Goal: Task Accomplishment & Management: Manage account settings

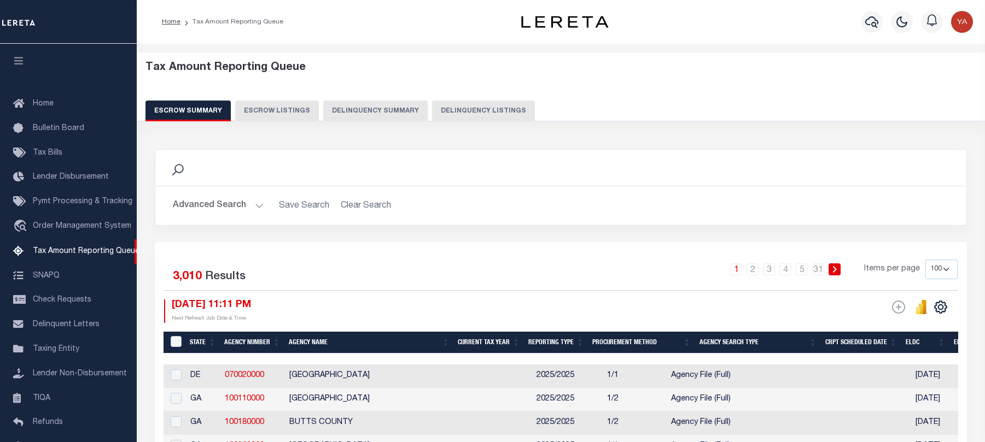
select select "100"
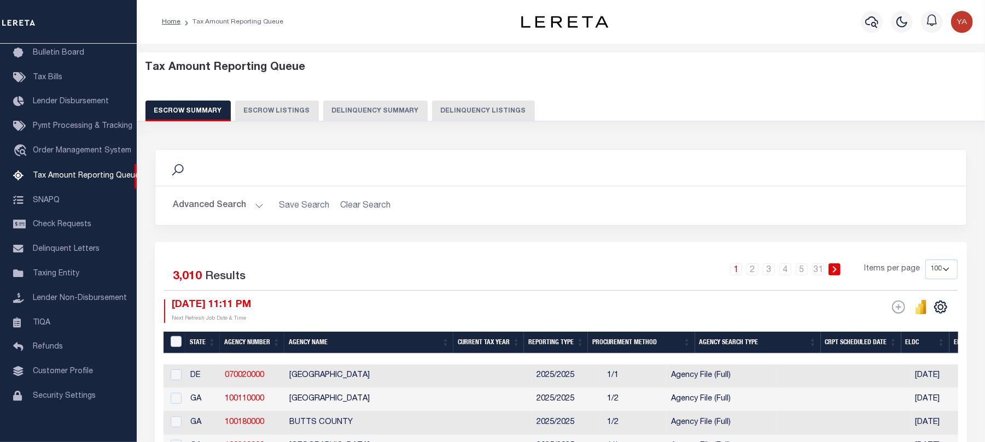
click at [464, 107] on button "Delinquency Listings" at bounding box center [483, 111] width 103 height 21
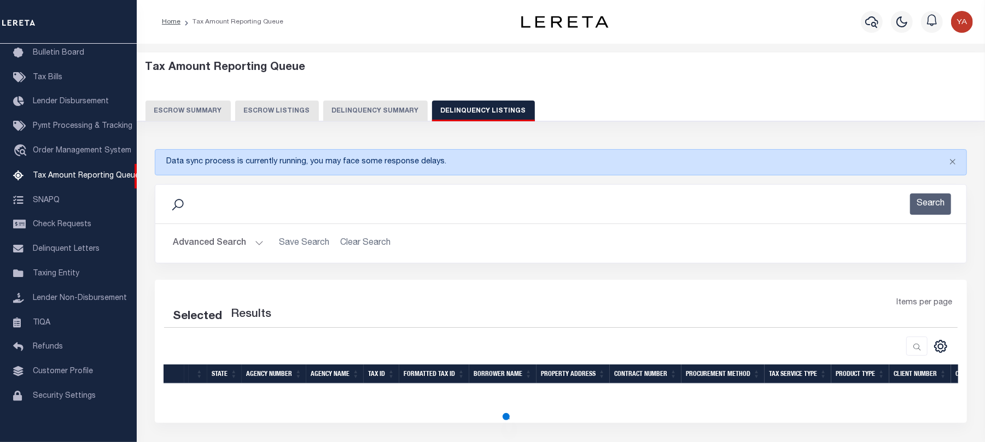
select select "100"
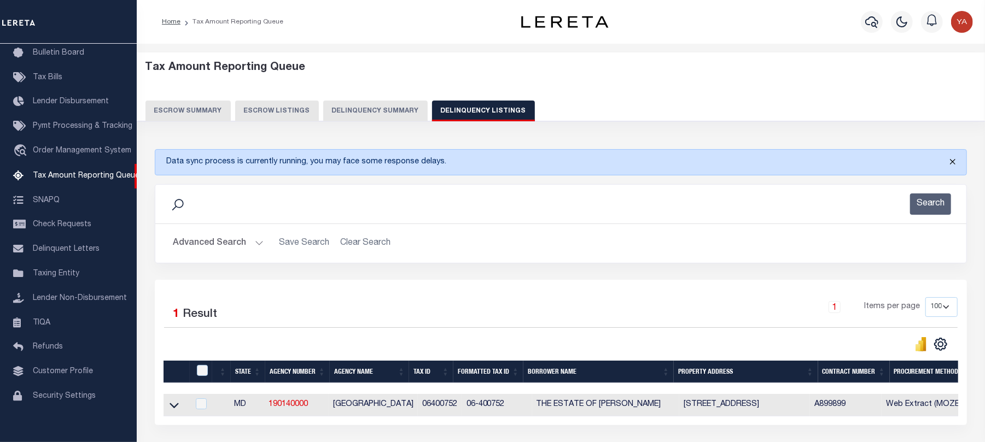
click at [960, 159] on button "Close" at bounding box center [952, 162] width 27 height 24
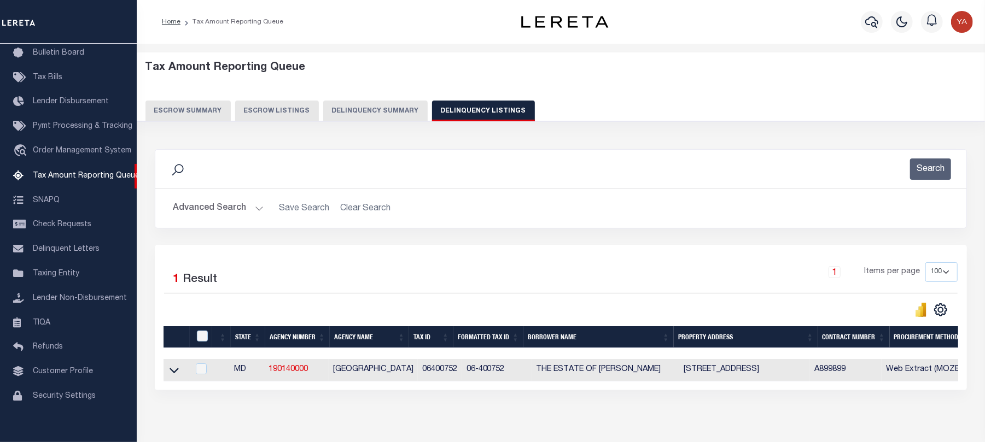
click at [256, 208] on button "Advanced Search" at bounding box center [218, 208] width 91 height 21
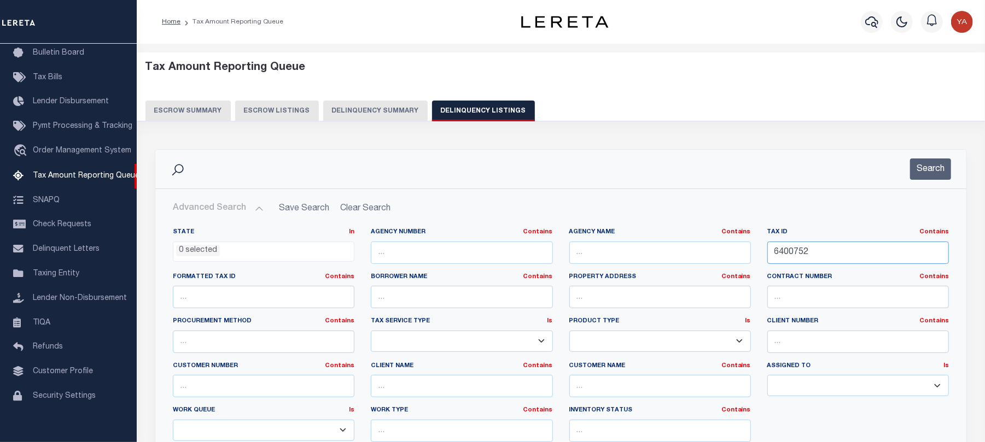
drag, startPoint x: 814, startPoint y: 254, endPoint x: 740, endPoint y: 253, distance: 73.8
click at [740, 253] on div "State In In AK AL AR AZ CA CO CT DC DE FL GA GU HI IA ID IL IN KS KY LA MA MD M…" at bounding box center [561, 339] width 792 height 223
paste input "509650"
click at [912, 175] on button "Search" at bounding box center [930, 169] width 41 height 21
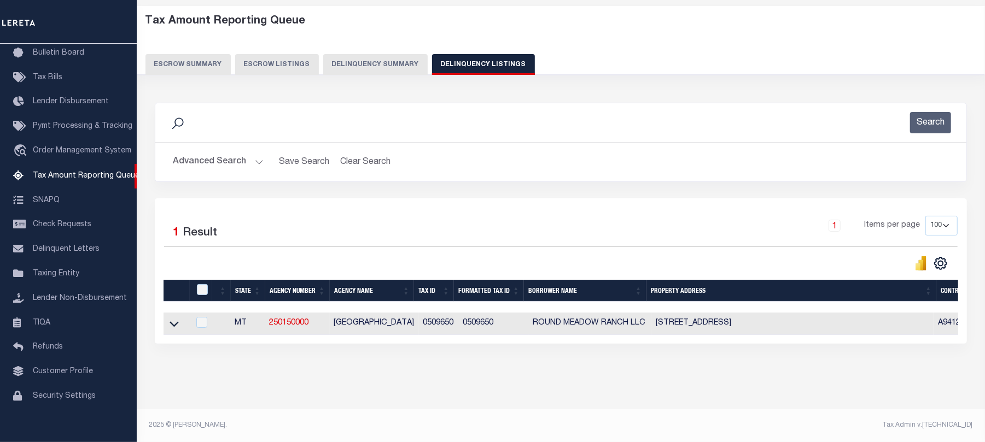
scroll to position [57, 0]
click at [528, 425] on div "2025 © [PERSON_NAME]." at bounding box center [351, 426] width 420 height 10
click at [176, 318] on icon at bounding box center [174, 323] width 9 height 11
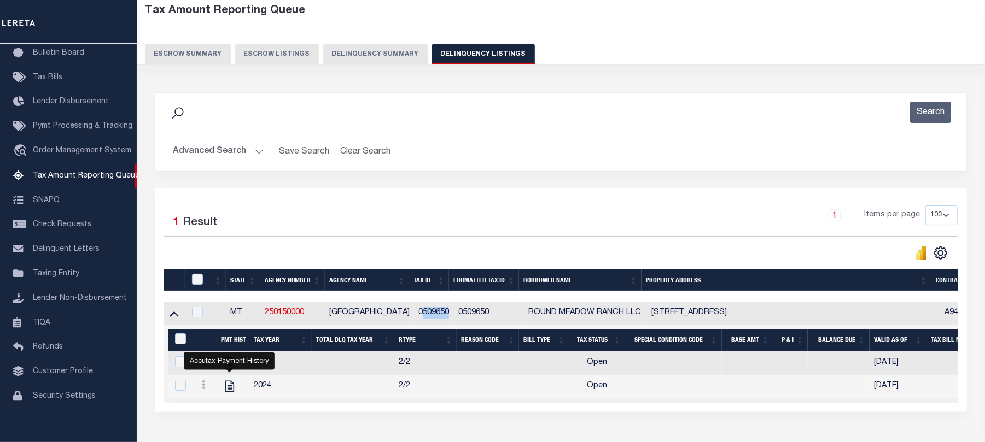
scroll to position [0, 0]
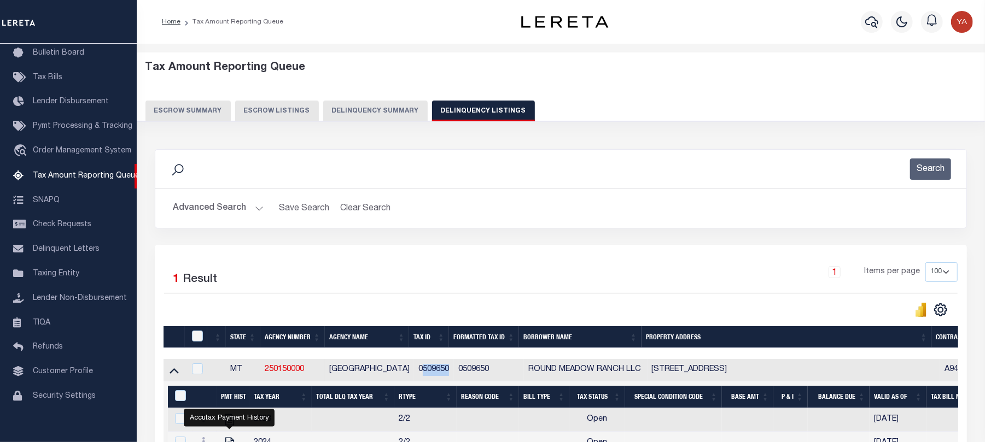
click at [256, 208] on button "Advanced Search" at bounding box center [218, 208] width 91 height 21
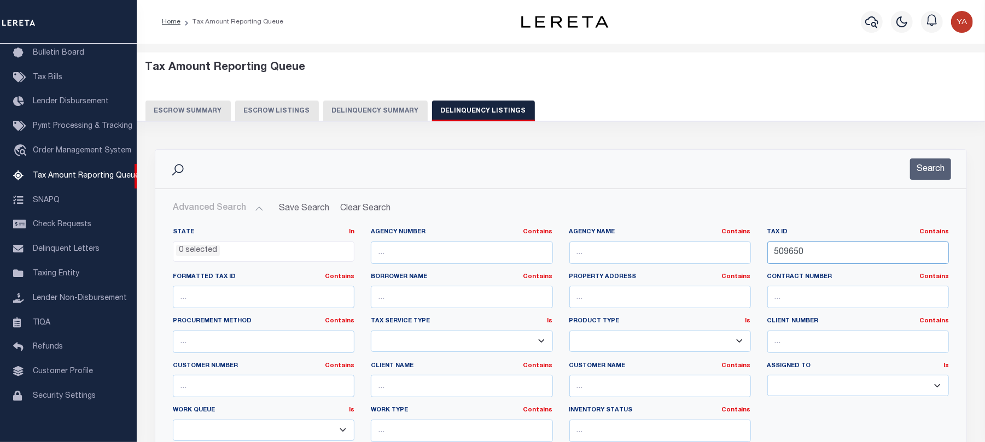
drag, startPoint x: 831, startPoint y: 257, endPoint x: 731, endPoint y: 257, distance: 100.6
click at [731, 257] on div "State In In AK AL AR AZ CA CO CT DC DE FL GA GU HI IA ID IL IN KS KY LA MA MD M…" at bounding box center [561, 339] width 792 height 223
paste input "A09665"
type input "A09665"
click at [929, 170] on button "Search" at bounding box center [930, 169] width 41 height 21
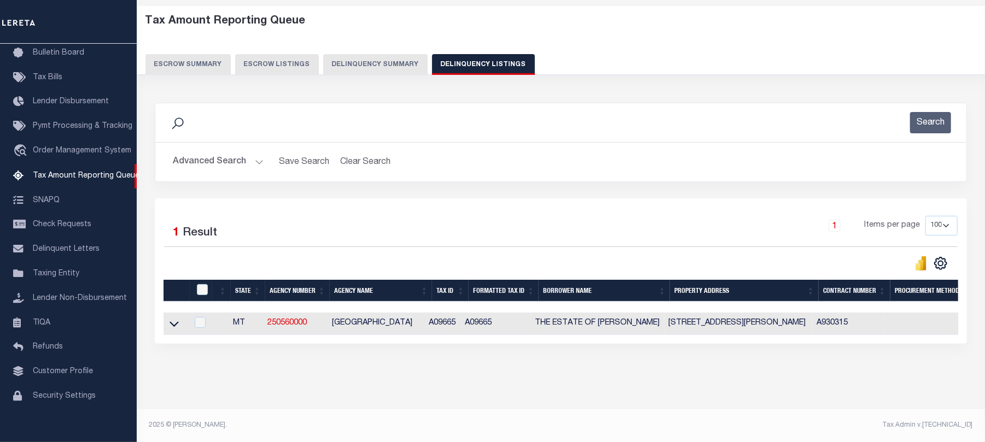
scroll to position [57, 0]
click at [559, 216] on div "1 Items per page 10 25 50 100 500" at bounding box center [661, 230] width 591 height 28
click at [173, 318] on icon at bounding box center [174, 323] width 9 height 11
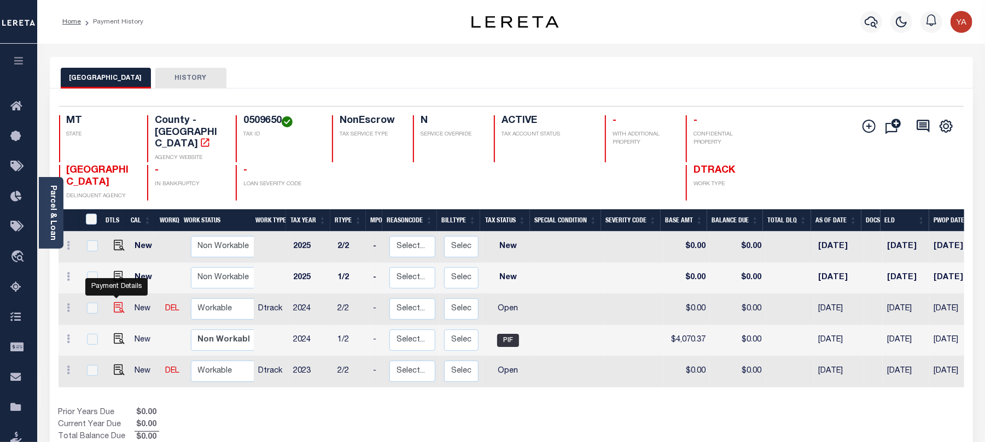
click at [114, 302] on img "" at bounding box center [119, 307] width 11 height 11
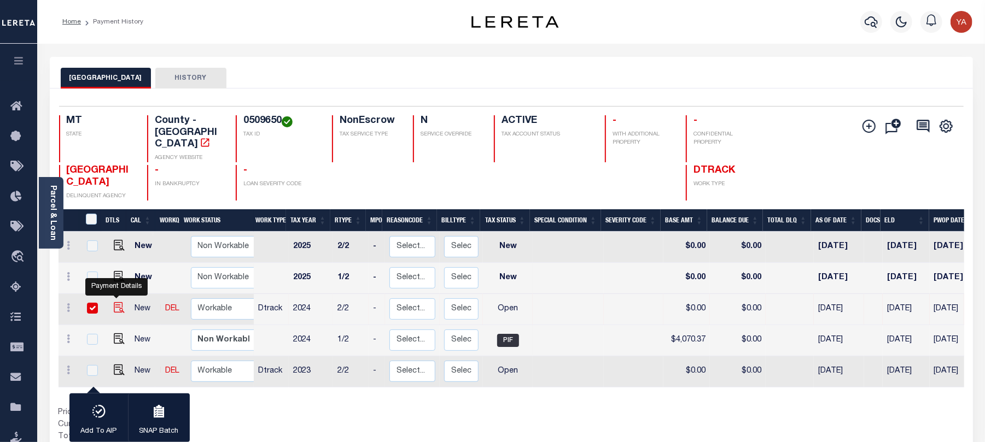
checkbox input "true"
click at [116, 334] on img "" at bounding box center [119, 339] width 11 height 11
checkbox input "true"
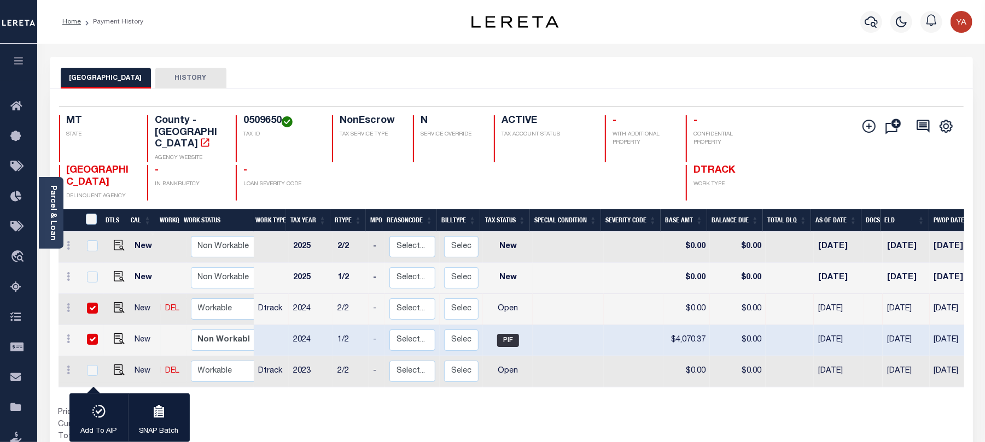
click at [90, 334] on input "checkbox" at bounding box center [92, 339] width 11 height 11
checkbox input "false"
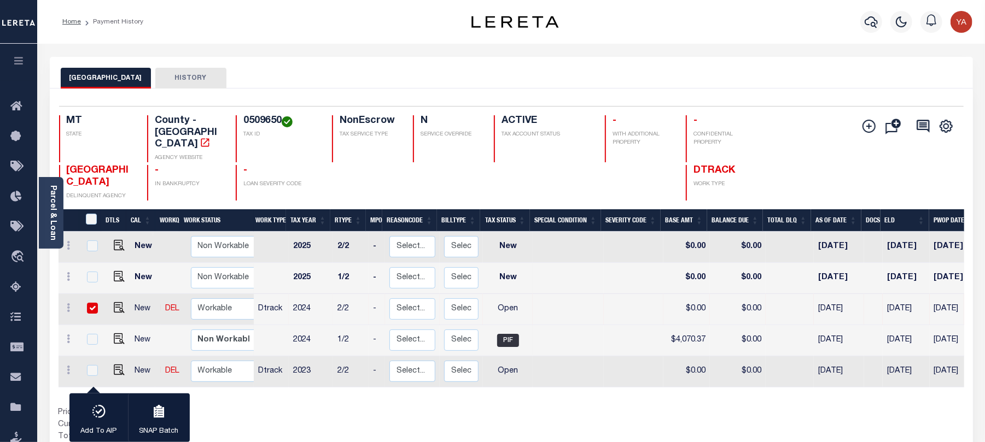
click at [94, 303] on input "checkbox" at bounding box center [92, 308] width 11 height 11
checkbox input "false"
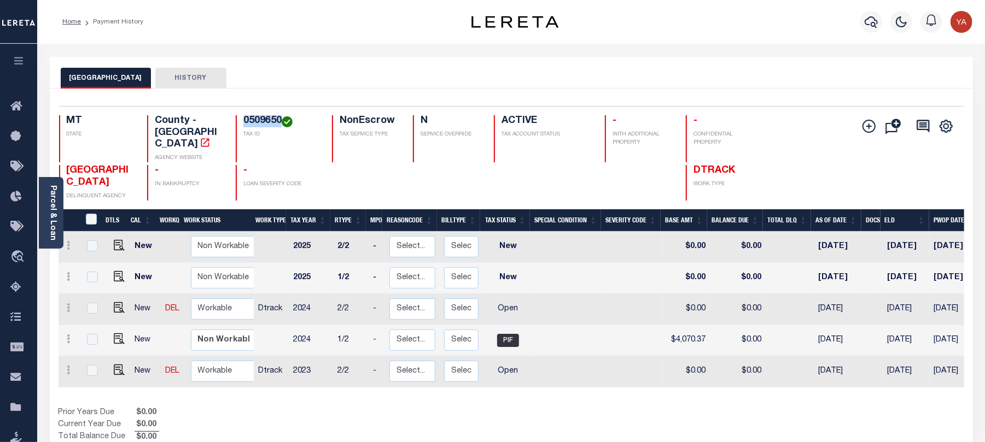
drag, startPoint x: 238, startPoint y: 121, endPoint x: 281, endPoint y: 117, distance: 42.9
click at [281, 117] on div "0509650 TAX ID" at bounding box center [277, 138] width 83 height 47
copy h4 "0509650"
click at [118, 302] on img "" at bounding box center [119, 307] width 11 height 11
checkbox input "true"
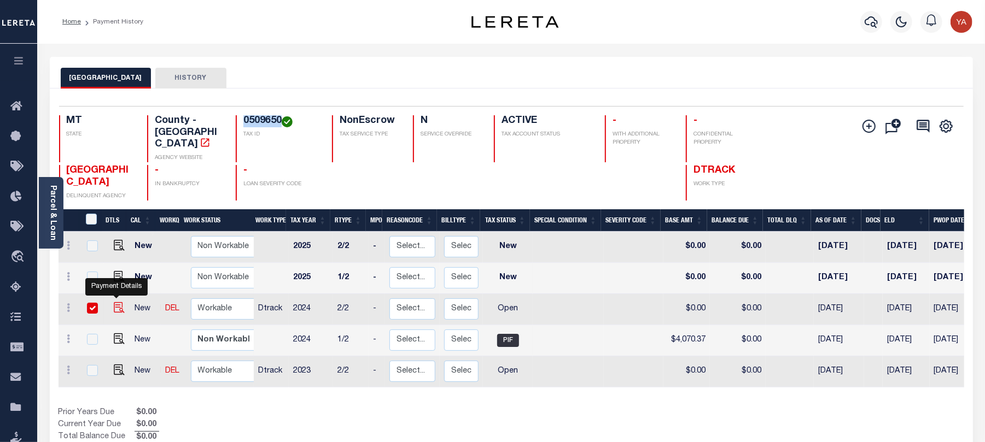
checkbox input "true"
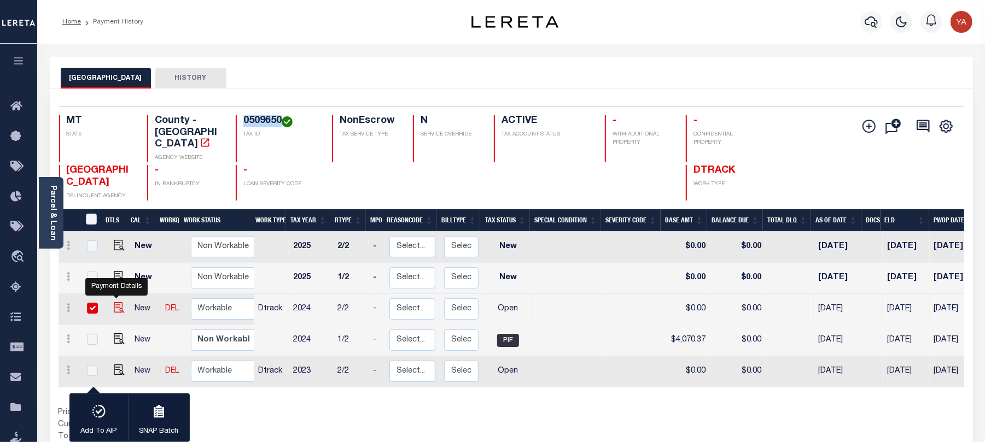
click at [114, 302] on img "" at bounding box center [119, 307] width 11 height 11
checkbox input "false"
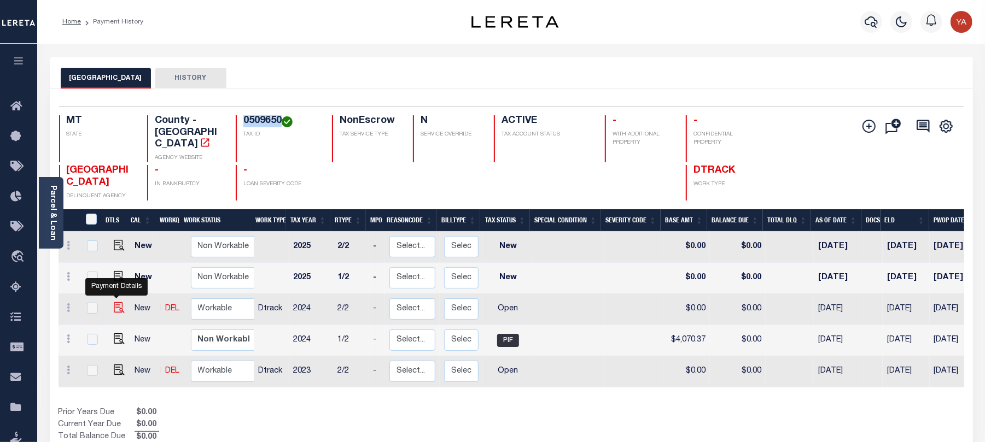
click at [116, 302] on img "" at bounding box center [119, 307] width 11 height 11
checkbox input "true"
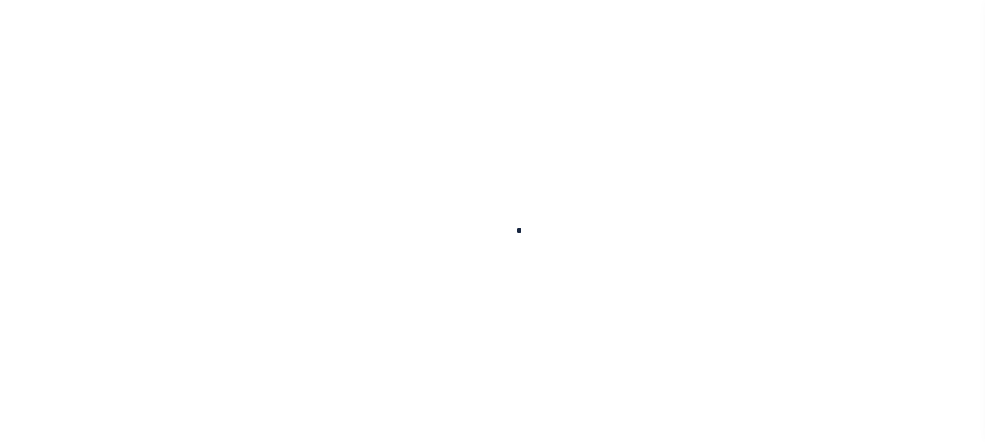
checkbox input "false"
type input "[DATE]"
select select "OP2"
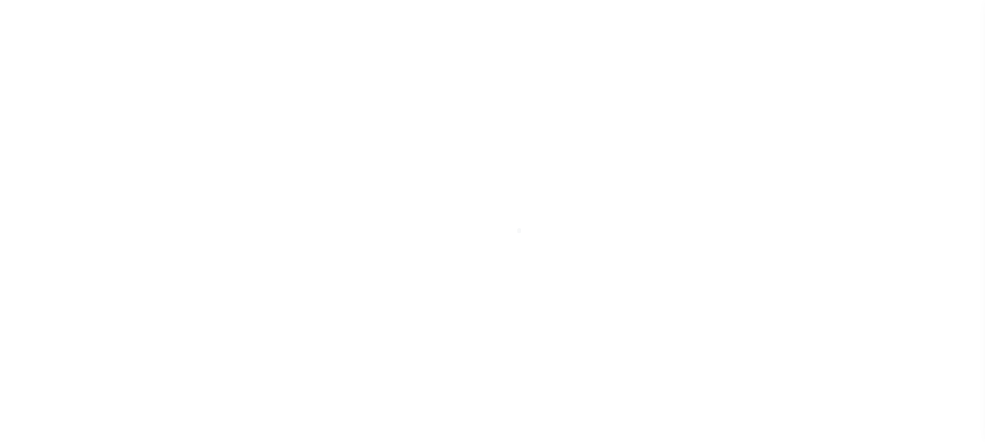
select select "PIF"
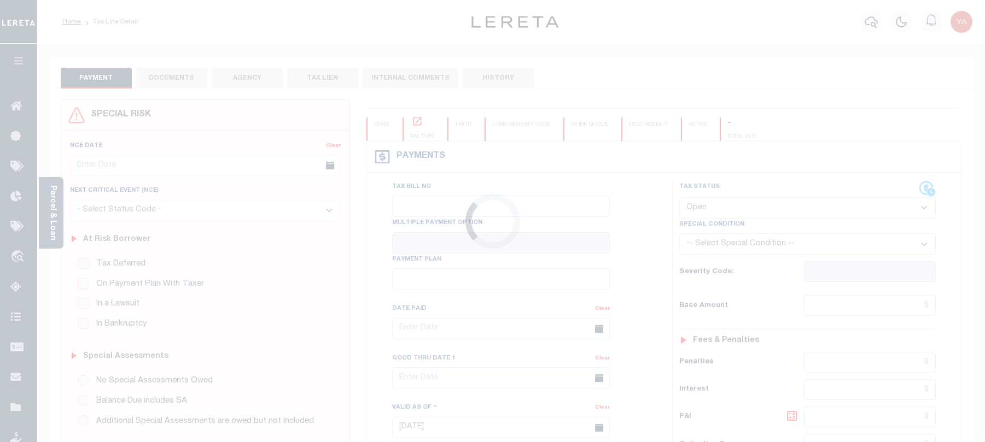
select select "OP2"
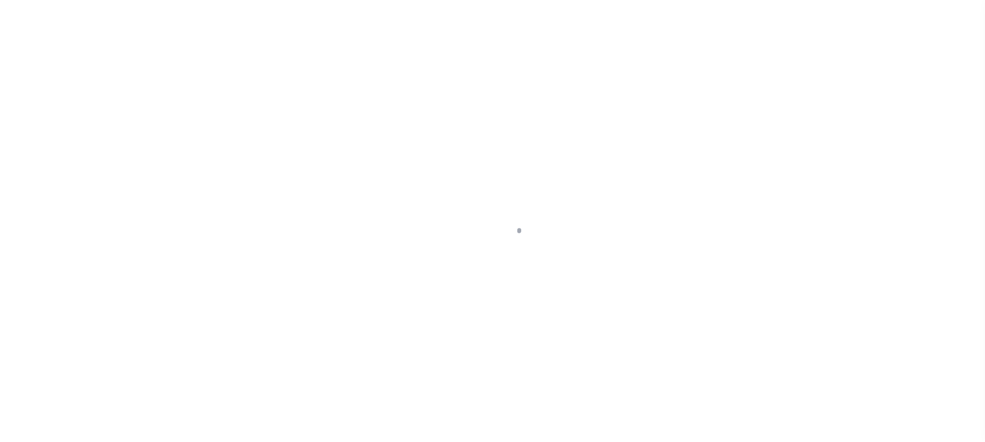
checkbox input "false"
type input "[DATE]"
select select "OP2"
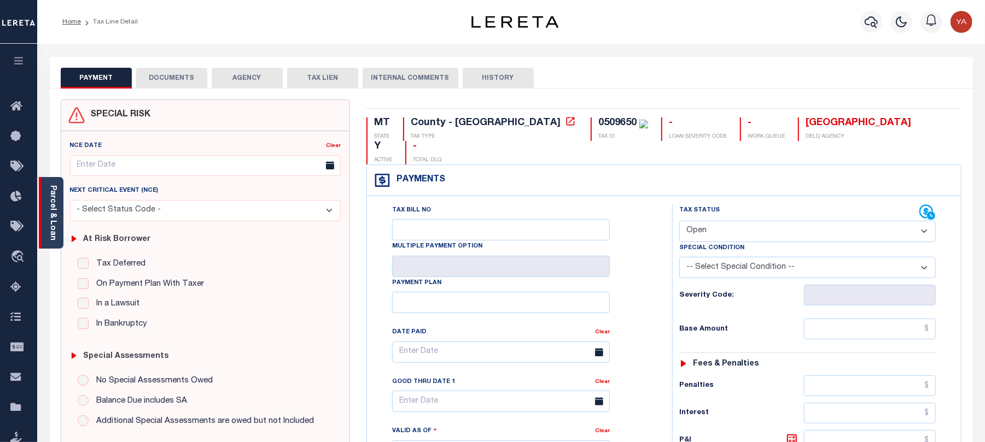
click at [50, 226] on link "Parcel & Loan" at bounding box center [53, 212] width 8 height 55
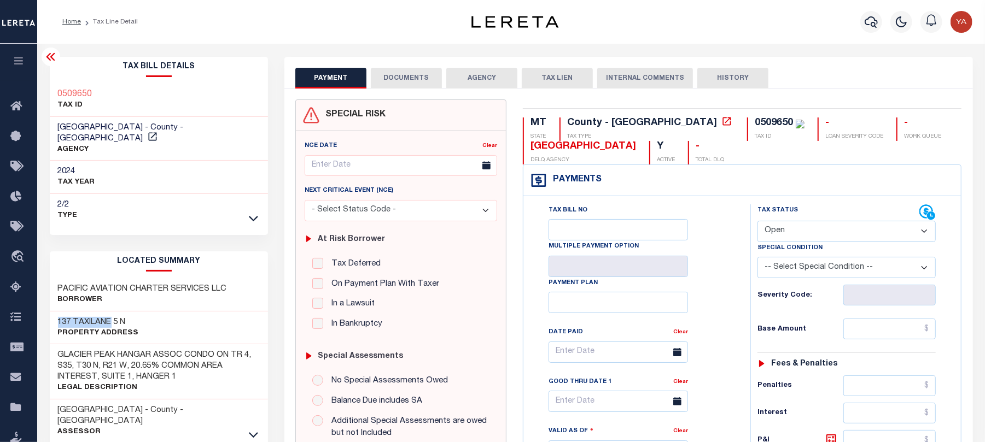
drag, startPoint x: 51, startPoint y: 305, endPoint x: 112, endPoint y: 308, distance: 60.8
click at [112, 312] on div "137 TAXILANE 5 N Property Address" at bounding box center [159, 328] width 219 height 33
copy h3 "137 TAXILANE"
click at [108, 284] on h3 "PACIFIC AVIATION CHARTER SERVICES LLC" at bounding box center [142, 289] width 169 height 11
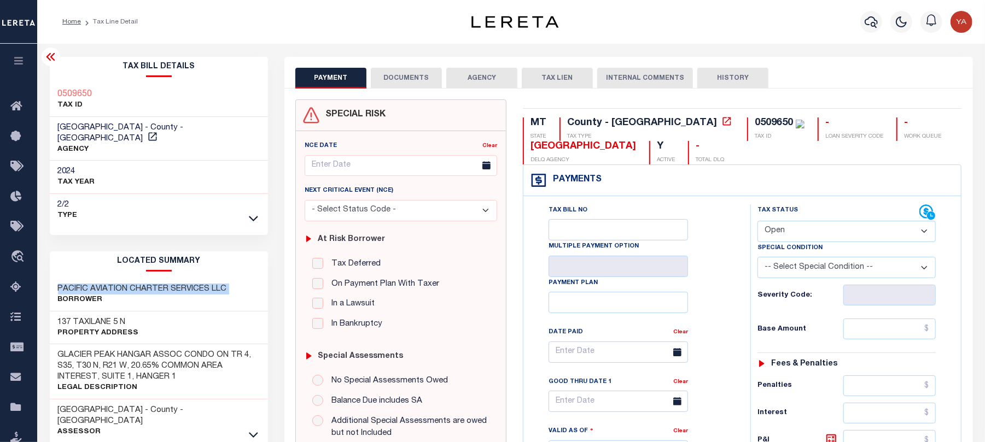
click at [109, 284] on h3 "PACIFIC AVIATION CHARTER SERVICES LLC" at bounding box center [142, 289] width 169 height 11
copy div "PACIFIC AVIATION CHARTER SERVICES LLC"
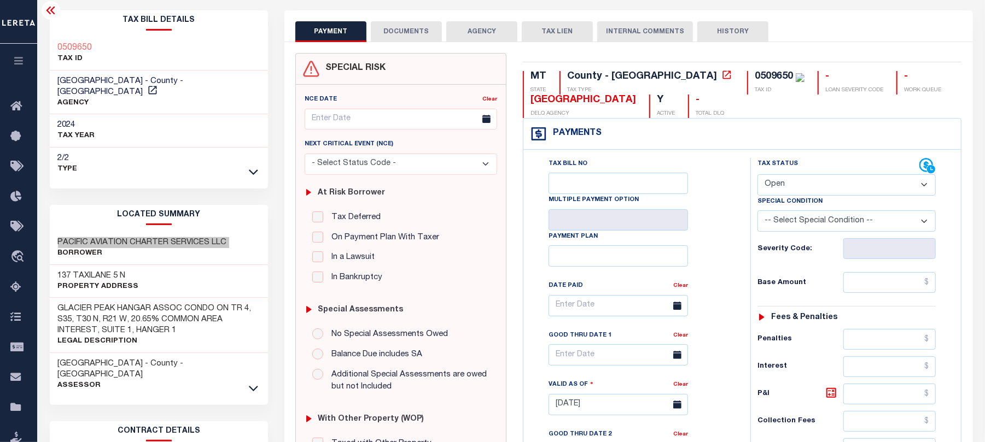
scroll to position [145, 0]
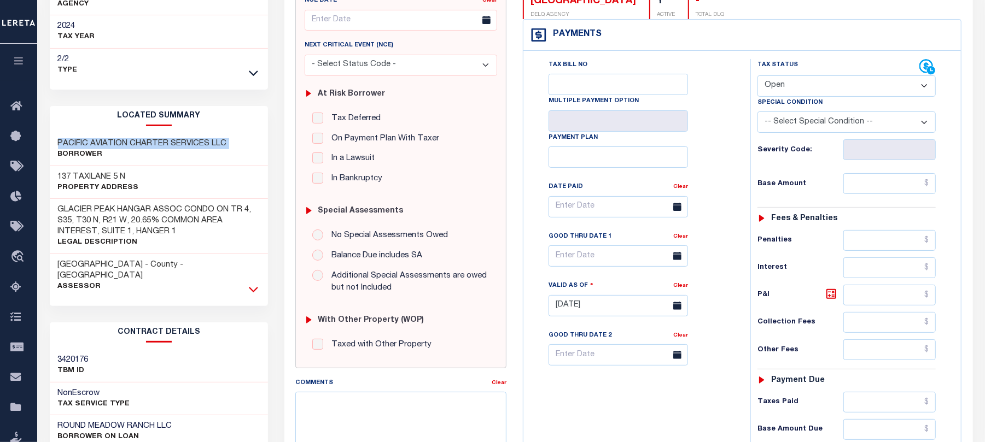
click at [254, 284] on icon at bounding box center [253, 289] width 9 height 11
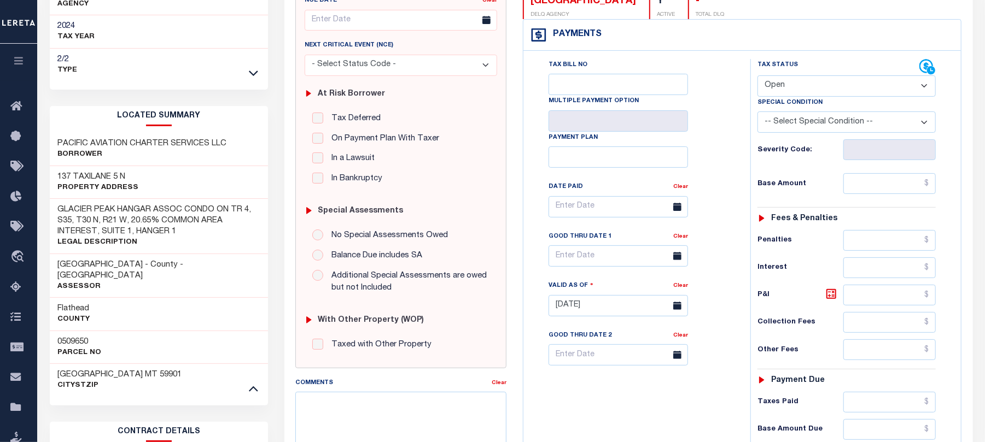
click at [77, 337] on h3 "0509650" at bounding box center [80, 342] width 44 height 11
copy h3 "0509650"
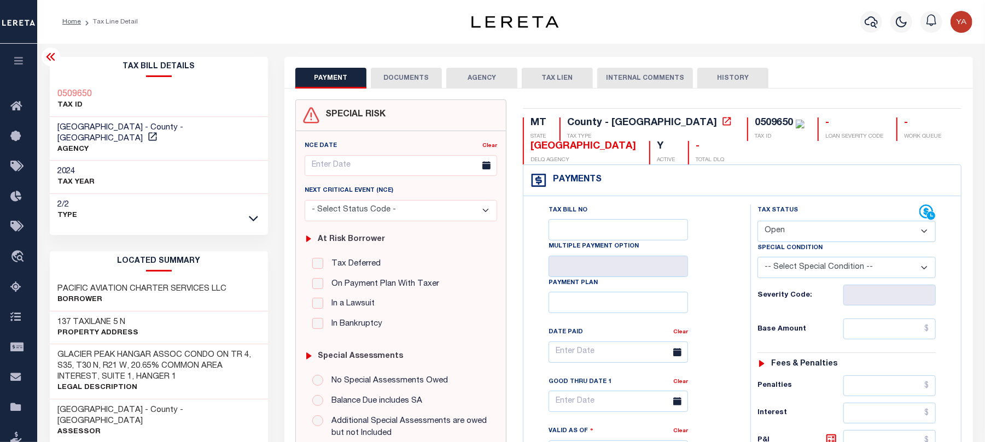
click at [755, 119] on div "0509650" at bounding box center [774, 123] width 38 height 10
copy div "0509650"
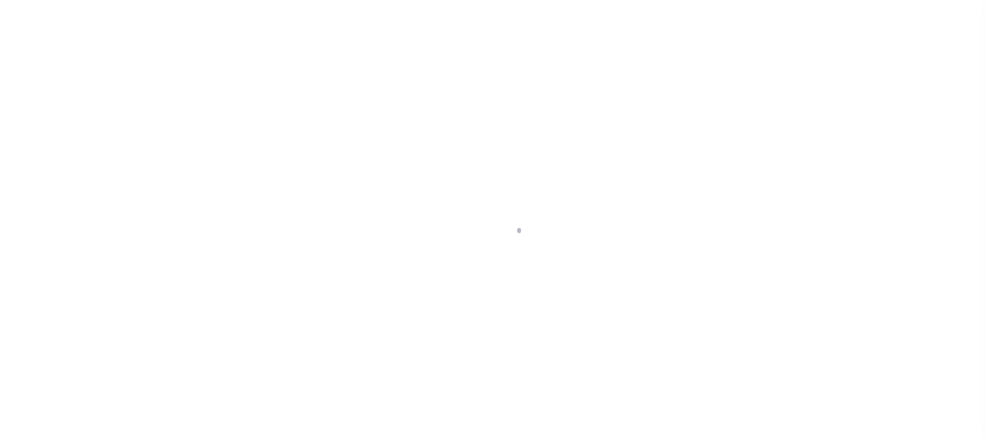
checkbox input "false"
type input "[DATE]"
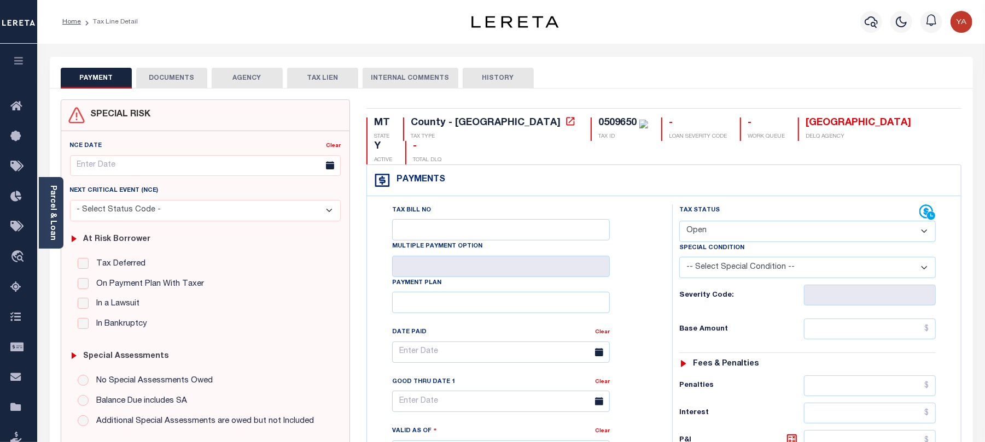
drag, startPoint x: 716, startPoint y: 200, endPoint x: 716, endPoint y: 220, distance: 19.7
click at [716, 221] on select "- Select Status Code - Open Due/Unpaid Paid Incomplete No Tax Due Internal Refu…" at bounding box center [807, 231] width 256 height 21
select select "PYD"
click at [679, 221] on select "- Select Status Code - Open Due/Unpaid Paid Incomplete No Tax Due Internal Refu…" at bounding box center [807, 231] width 256 height 21
type input "[DATE]"
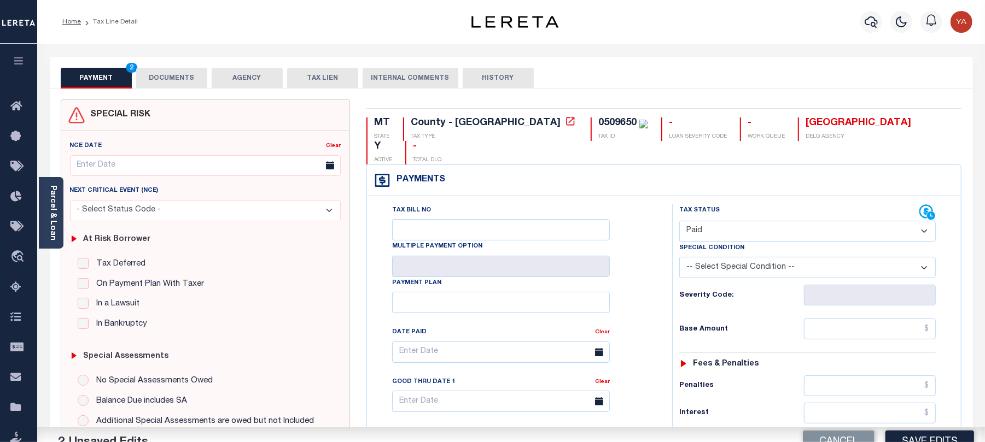
click at [656, 300] on div "Tax Bill No Multiple Payment Option Payment Plan Clear" at bounding box center [517, 446] width 294 height 483
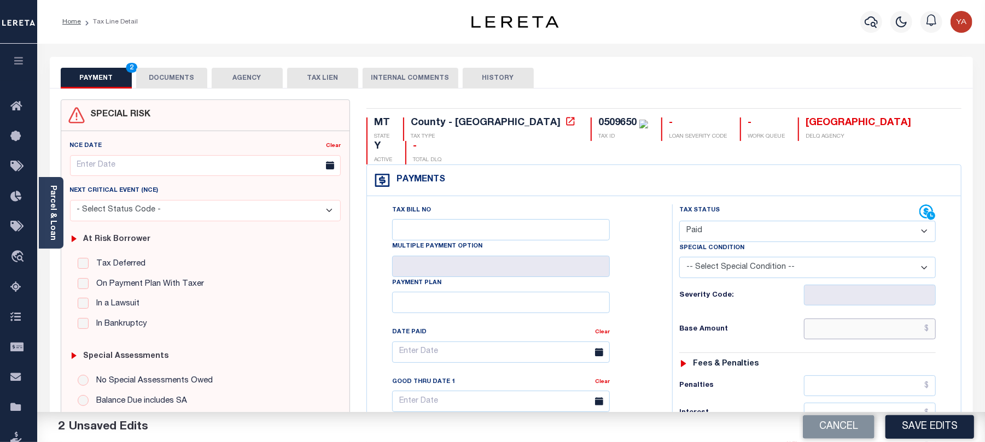
click at [814, 319] on input "text" at bounding box center [870, 329] width 132 height 21
paste input "4,070.37"
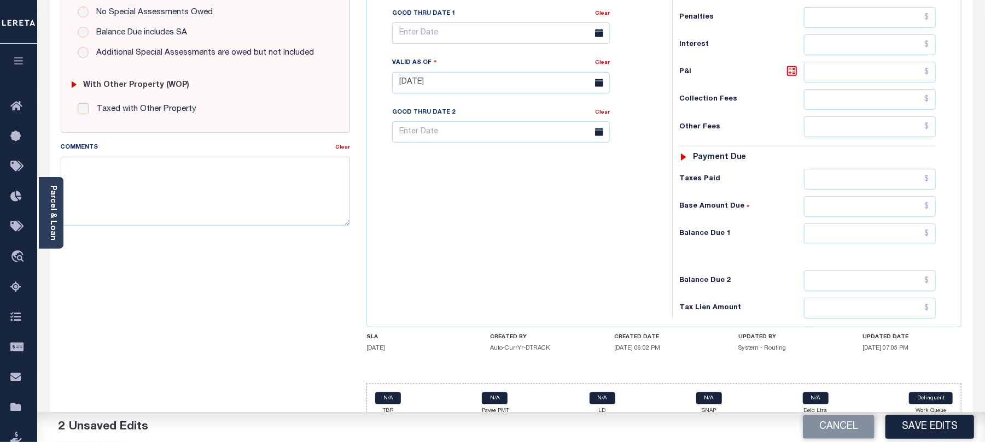
type input "$4,070.37"
drag, startPoint x: 814, startPoint y: 214, endPoint x: 661, endPoint y: 215, distance: 153.1
click at [812, 224] on input "text" at bounding box center [870, 234] width 132 height 21
type input "$0.00"
click at [591, 219] on div "Tax Bill No Multiple Payment Option Payment Plan Clear" at bounding box center [517, 77] width 294 height 483
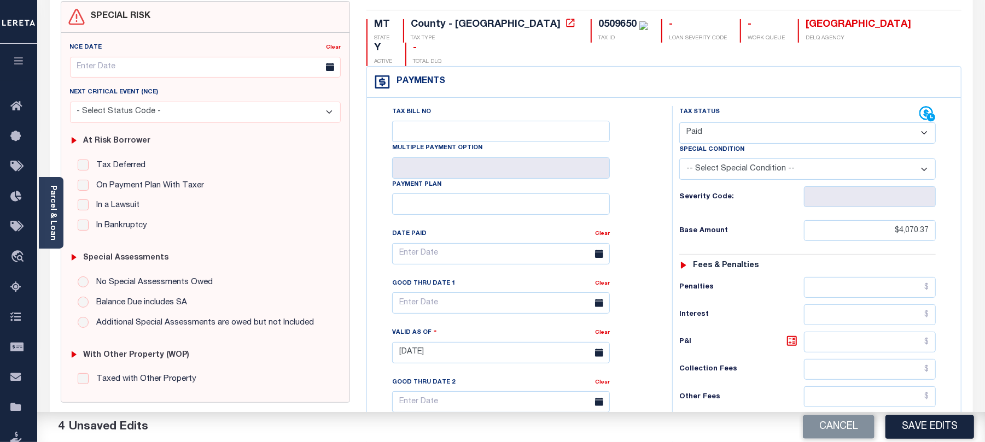
scroll to position [0, 0]
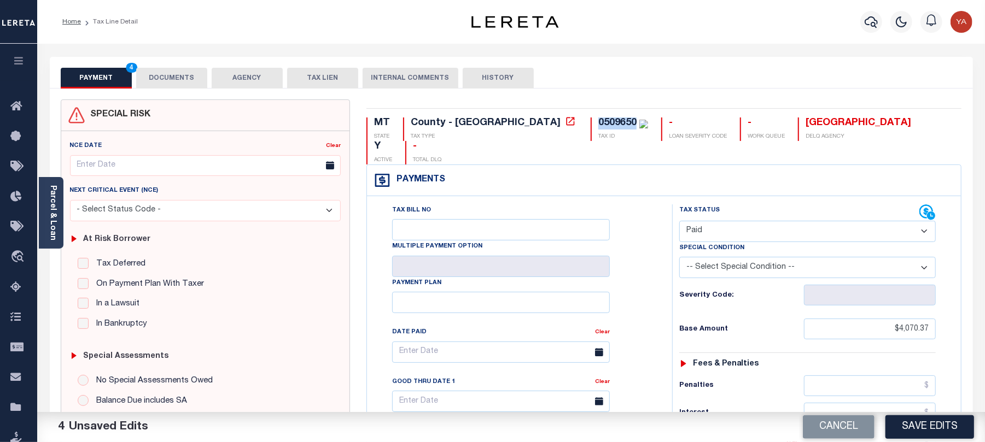
drag, startPoint x: 506, startPoint y: 123, endPoint x: 543, endPoint y: 125, distance: 36.7
click at [591, 125] on div "0509650 TAX ID" at bounding box center [619, 130] width 57 height 24
copy div "0509650"
click at [163, 79] on button "DOCUMENTS" at bounding box center [171, 78] width 71 height 21
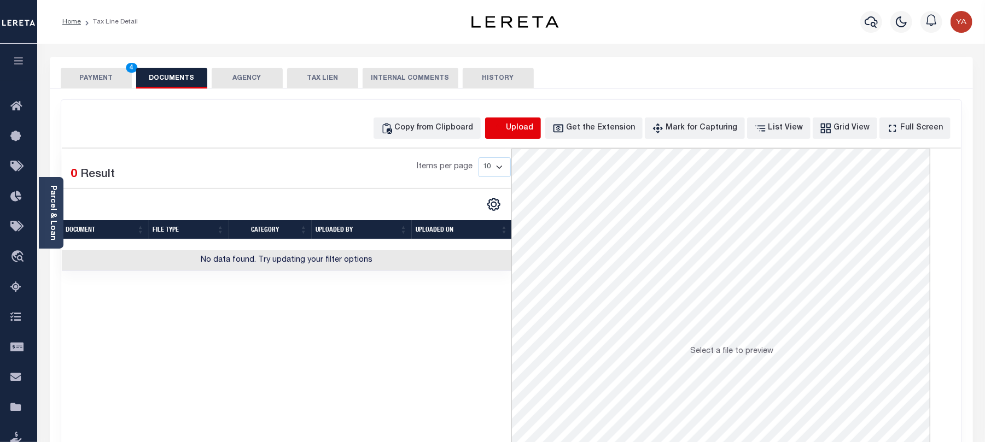
click at [504, 123] on icon "button" at bounding box center [498, 129] width 12 height 12
select select "POP"
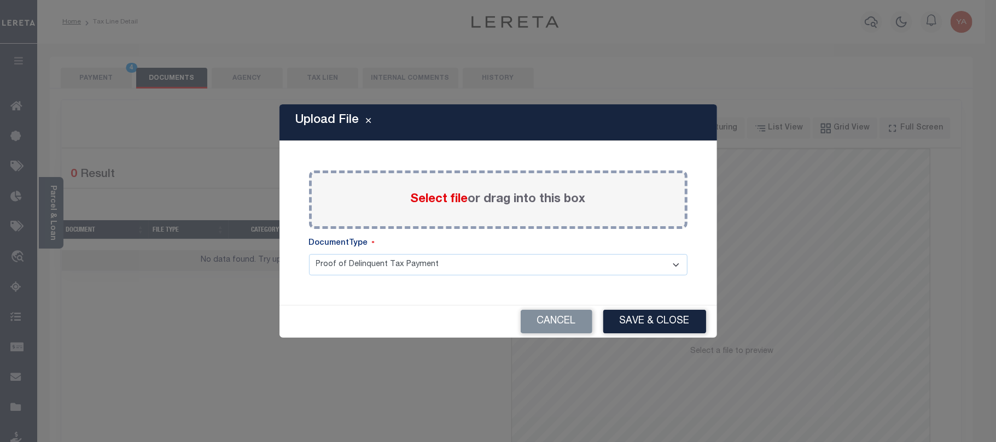
click at [463, 194] on span "Select file" at bounding box center [439, 200] width 57 height 12
click at [0, 0] on input "Select file or drag into this box" at bounding box center [0, 0] width 0 height 0
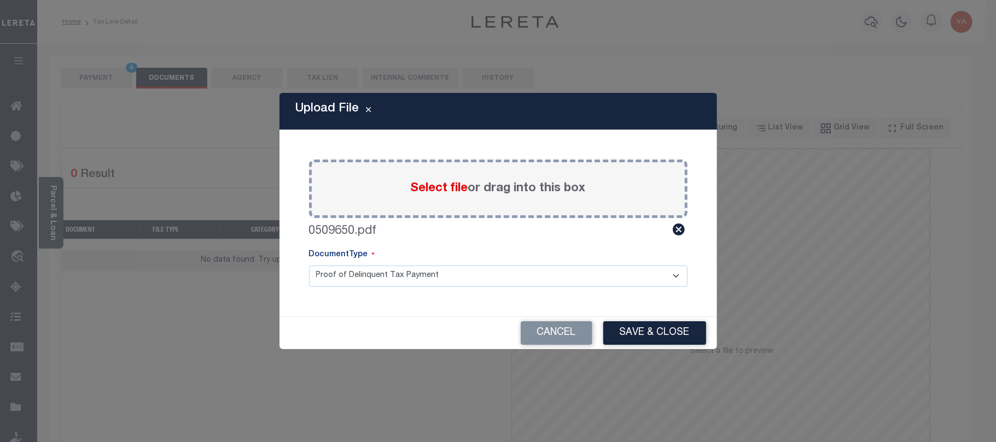
click at [456, 283] on select "Proof of Delinquent Tax Payment" at bounding box center [498, 276] width 378 height 21
click at [309, 266] on select "Proof of Delinquent Tax Payment" at bounding box center [498, 276] width 378 height 21
click at [652, 340] on button "Save & Close" at bounding box center [654, 334] width 103 height 24
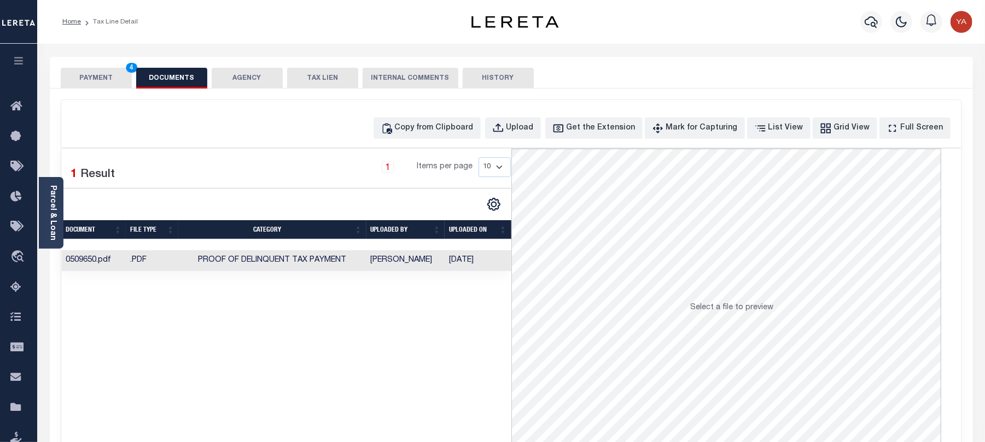
click at [464, 265] on td "10/10/2025" at bounding box center [478, 260] width 66 height 21
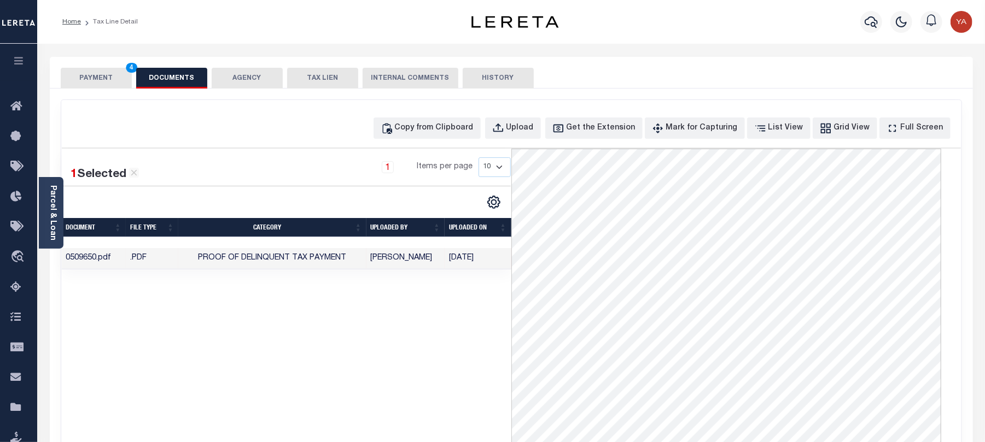
click at [103, 75] on button "PAYMENT 4" at bounding box center [96, 78] width 71 height 21
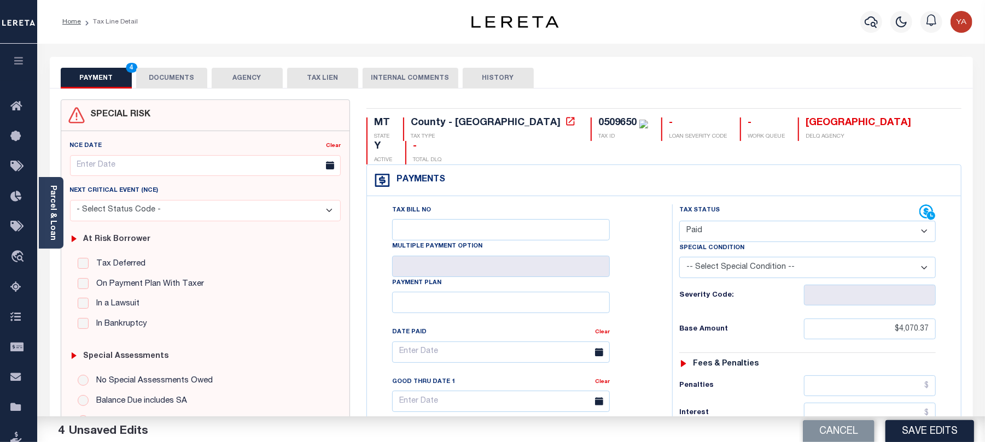
click at [337, 38] on div "Home Tax Line Detail Profile" at bounding box center [511, 22] width 948 height 44
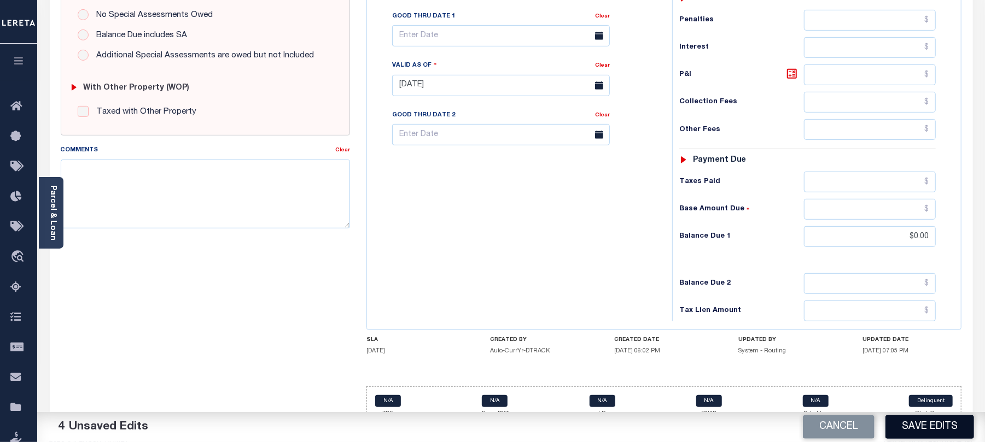
click at [935, 434] on button "Save Edits" at bounding box center [929, 428] width 89 height 24
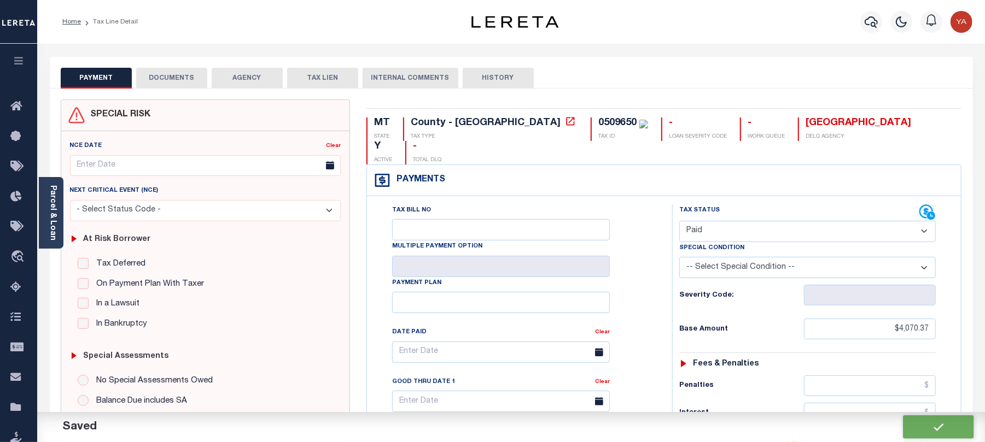
checkbox input "false"
type input "$4,070.37"
type input "$0"
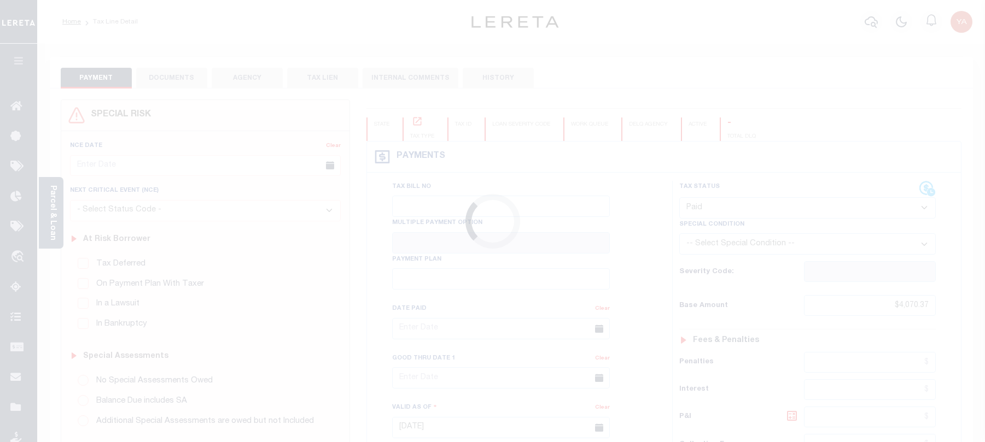
select select "PYD"
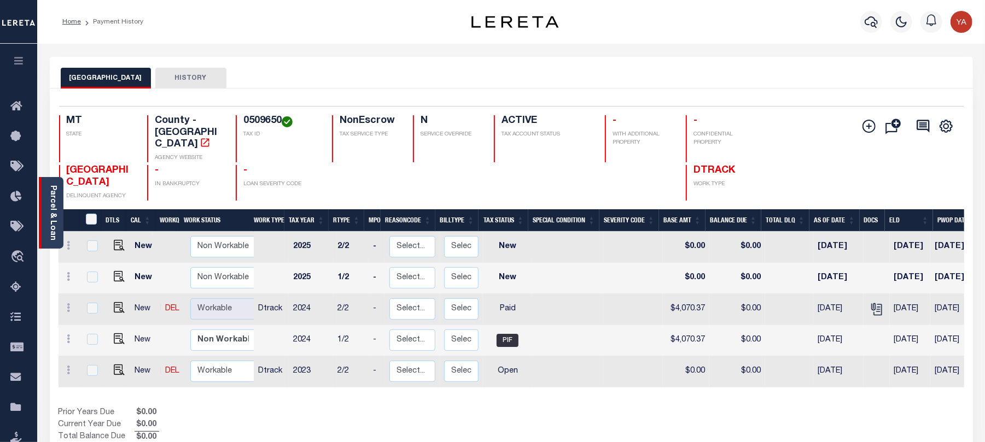
click at [51, 217] on link "Parcel & Loan" at bounding box center [53, 212] width 8 height 55
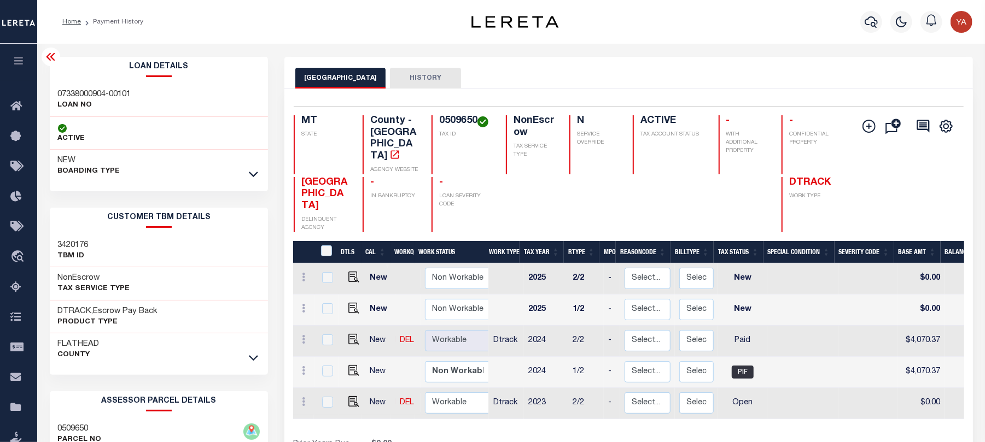
click at [96, 95] on h3 "07338000904-00101" at bounding box center [94, 94] width 73 height 11
copy div "07338000904-00101"
click at [454, 114] on div "Selected 5 Results 1 Items per page 25 50 100 MT STATE County - MT AGENCY WEBSI…" at bounding box center [628, 169] width 687 height 126
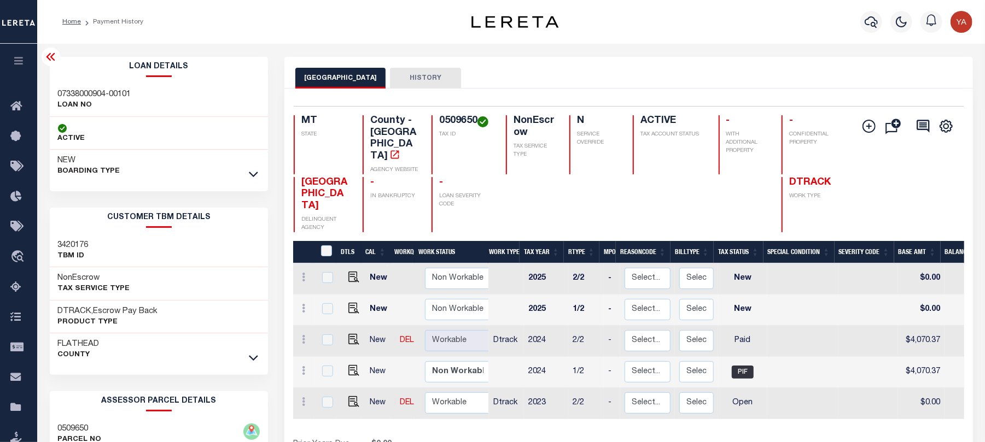
click at [454, 114] on div "Selected 5 Results 1 Items per page 25 50 100 MT STATE County - MT AGENCY WEBSI…" at bounding box center [628, 169] width 687 height 126
copy h4 "0509650"
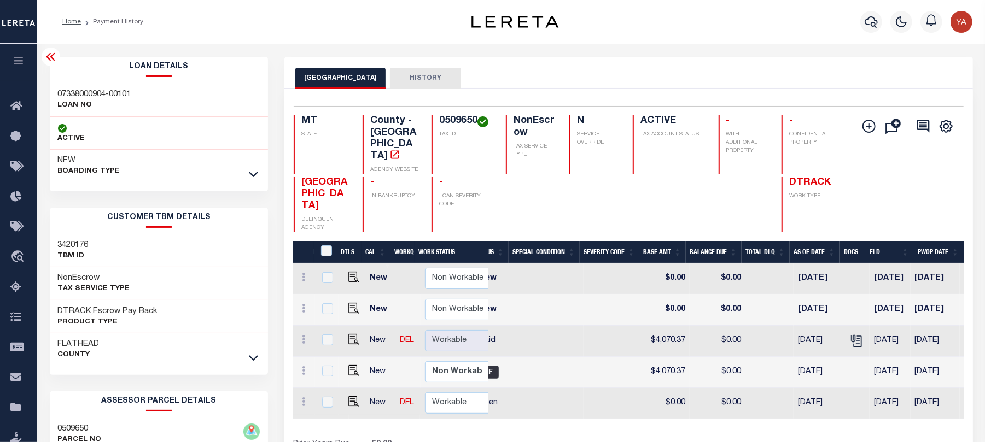
scroll to position [0, 265]
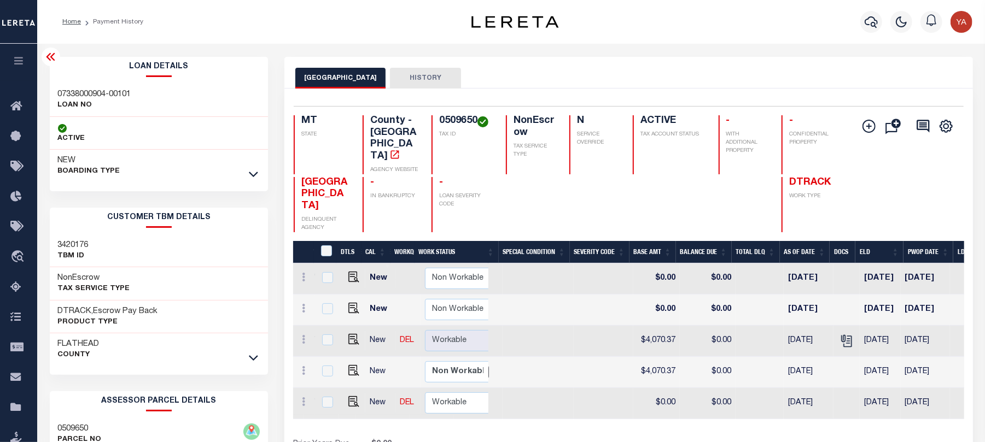
click at [648, 42] on div "Home Payment History Profile" at bounding box center [511, 22] width 948 height 44
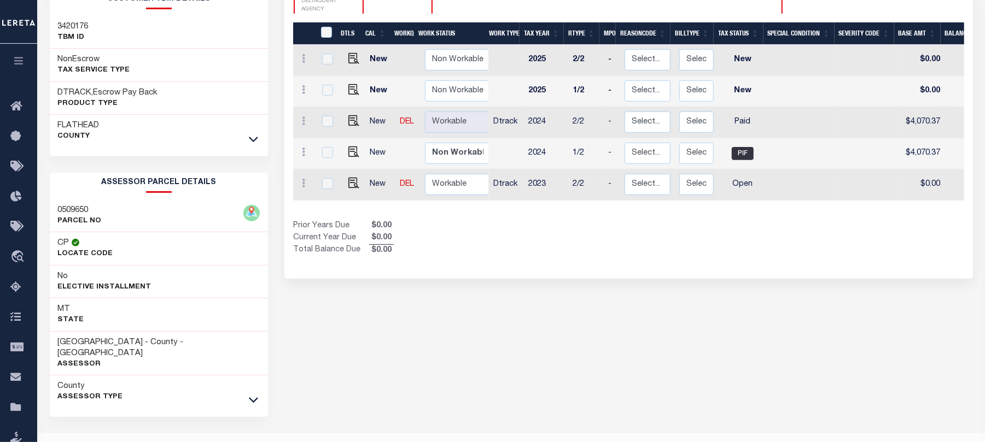
scroll to position [235, 0]
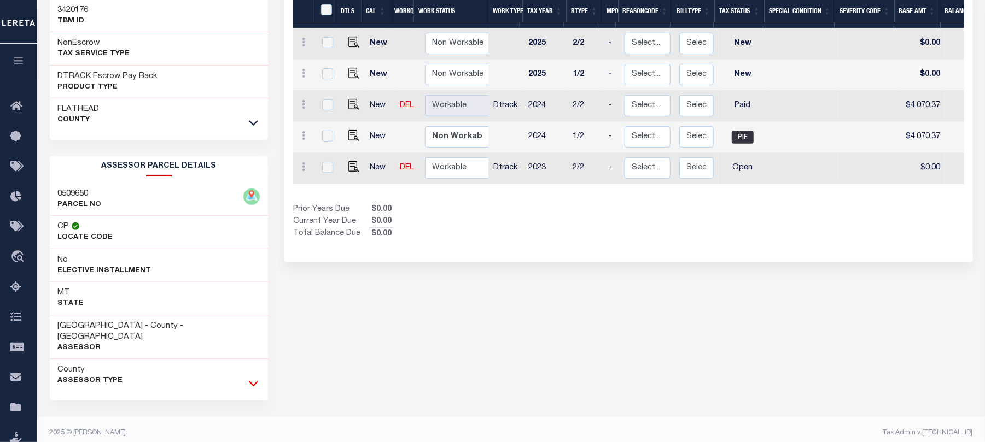
click at [255, 380] on icon at bounding box center [253, 383] width 9 height 11
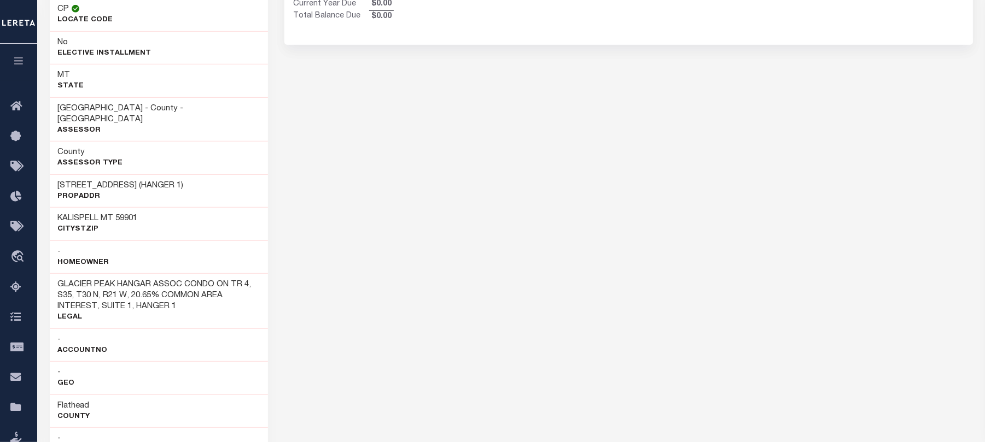
scroll to position [600, 0]
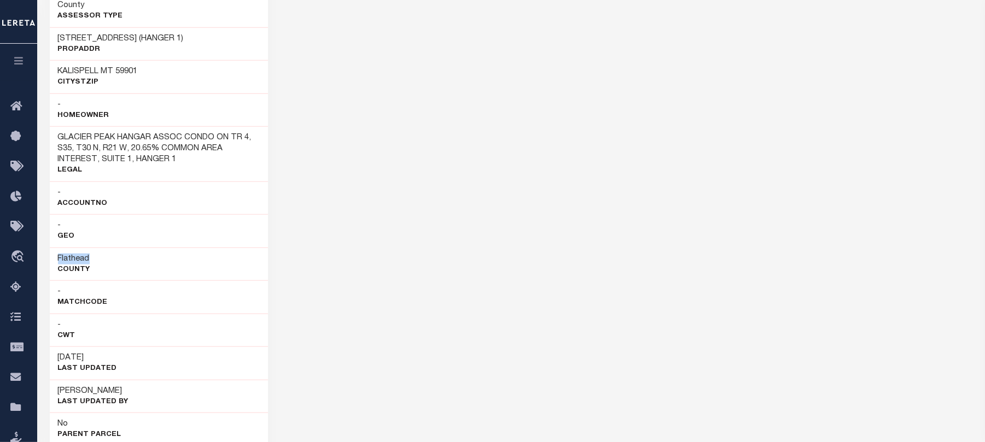
drag, startPoint x: 49, startPoint y: 263, endPoint x: 110, endPoint y: 263, distance: 61.3
click at [110, 263] on div "Flathead County" at bounding box center [159, 264] width 219 height 33
copy h3 "Flathead"
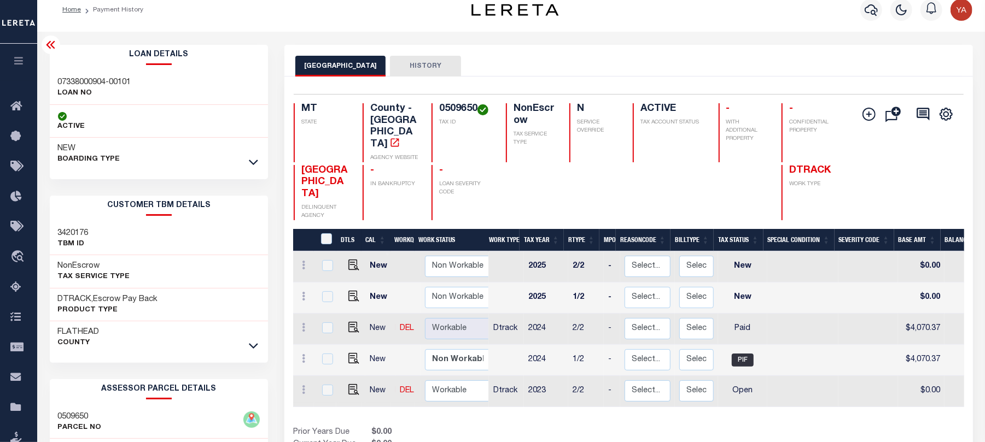
scroll to position [0, 0]
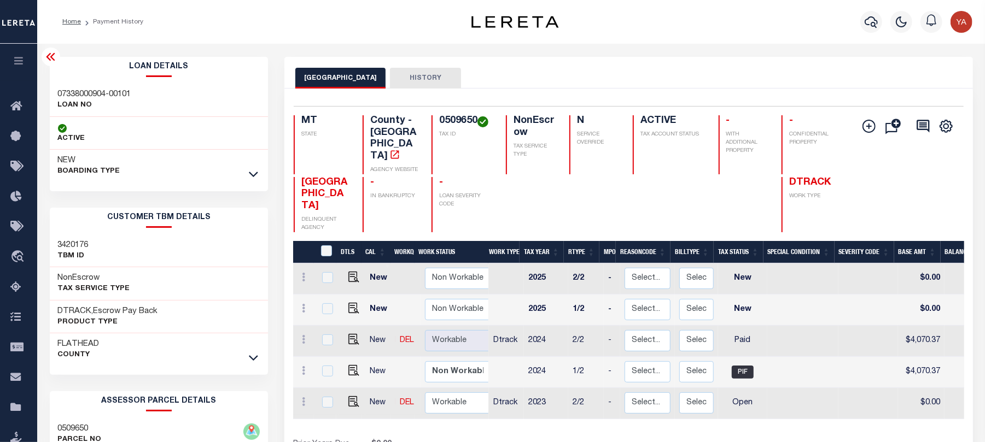
drag, startPoint x: 549, startPoint y: 61, endPoint x: 564, endPoint y: 81, distance: 25.4
click at [549, 61] on div "FLATHEAD COUNTY HISTORY" at bounding box center [628, 73] width 689 height 32
click at [441, 117] on h4 "0509650" at bounding box center [466, 121] width 54 height 12
copy h4 "0509650"
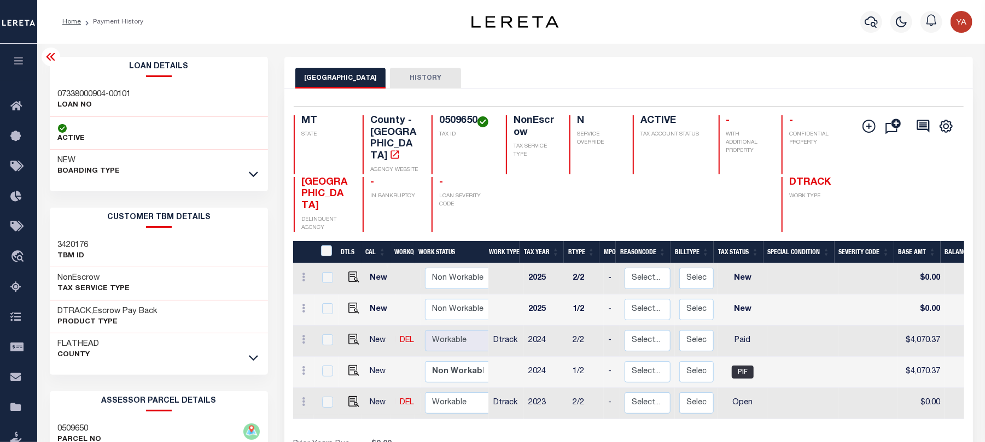
click at [433, 121] on div "0509650 TAX ID" at bounding box center [461, 144] width 61 height 59
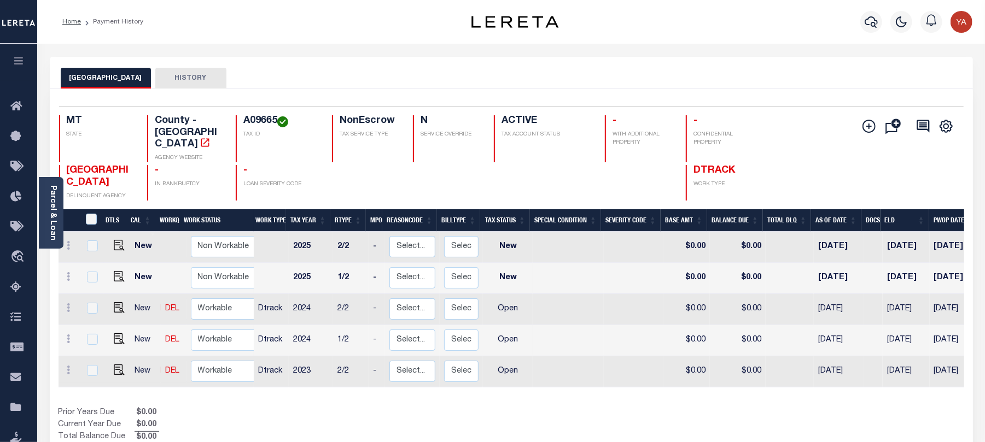
click at [248, 118] on h4 "A09665" at bounding box center [280, 121] width 75 height 12
copy h4 "A09665"
drag, startPoint x: 118, startPoint y: 359, endPoint x: 138, endPoint y: 359, distance: 19.7
click at [118, 365] on img "" at bounding box center [119, 370] width 11 height 11
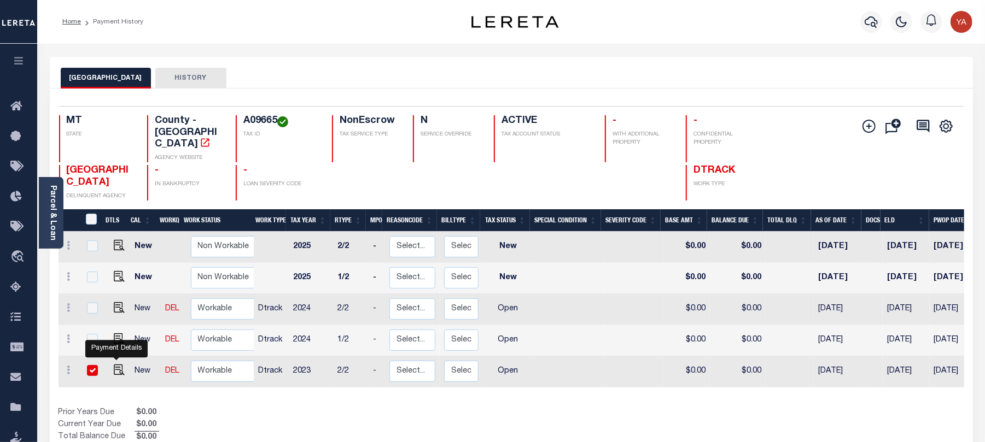
checkbox input "true"
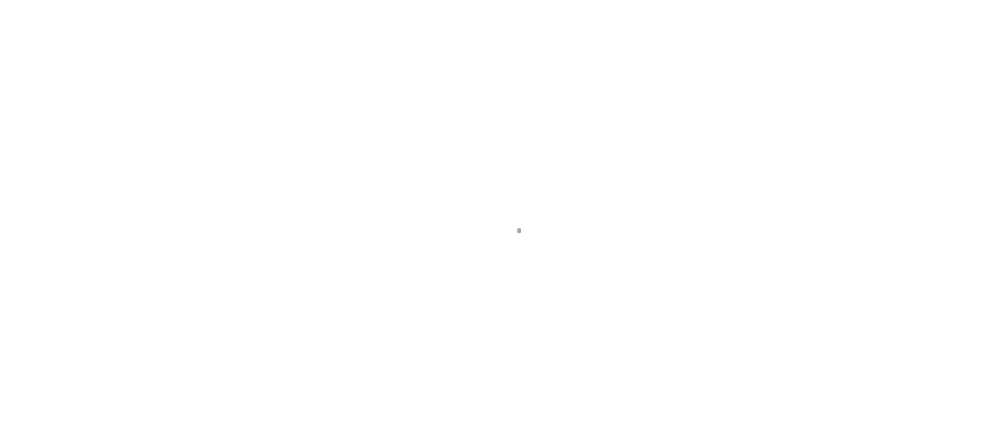
checkbox input "false"
type input "[DATE]"
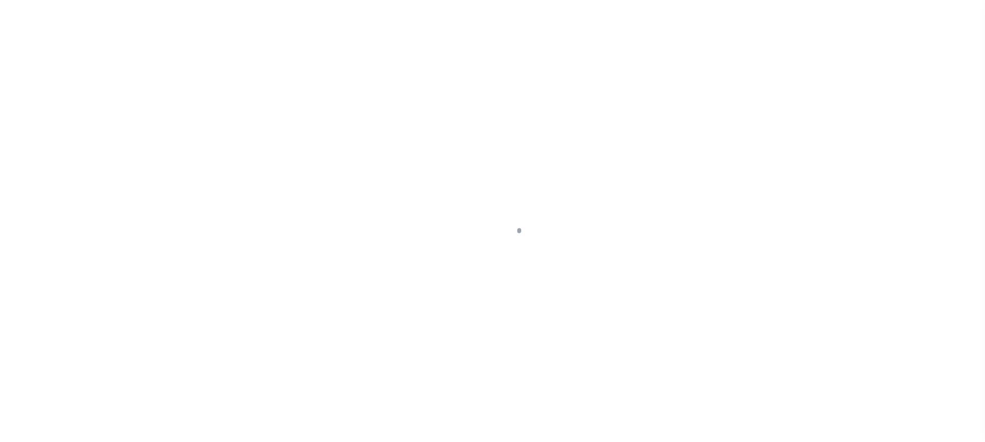
select select "OP2"
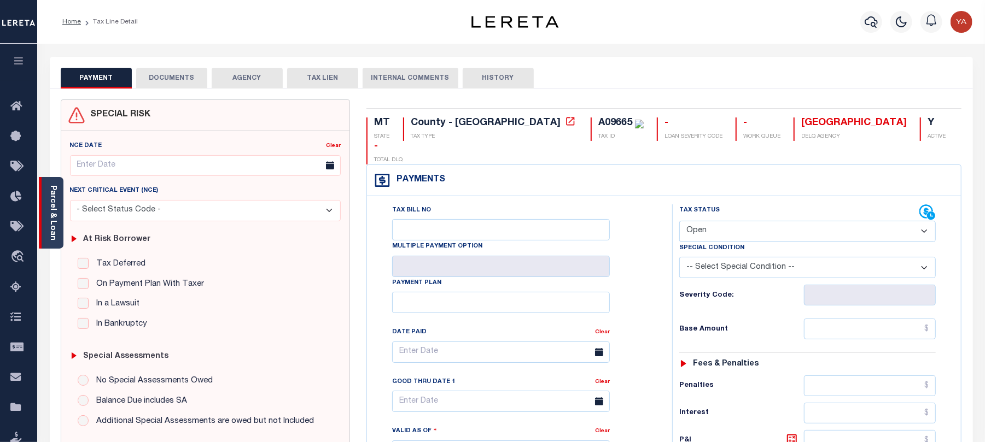
click at [45, 212] on div "Parcel & Loan" at bounding box center [51, 213] width 25 height 72
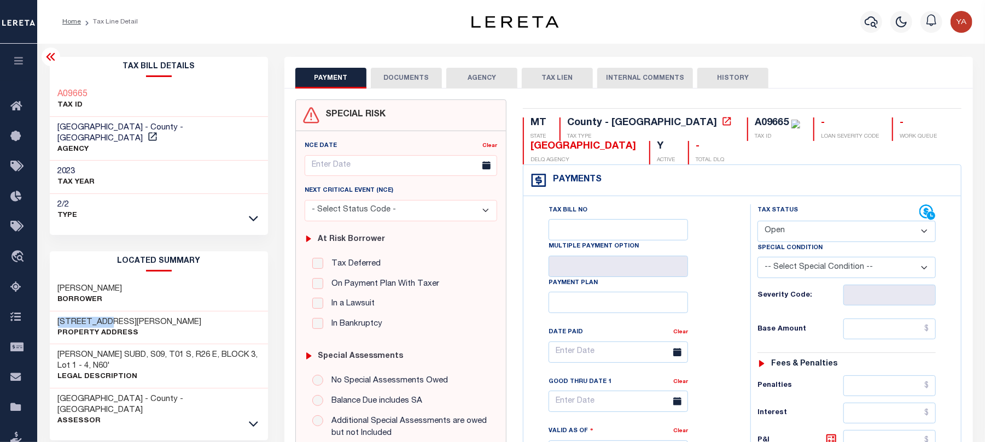
drag, startPoint x: 74, startPoint y: 309, endPoint x: 110, endPoint y: 309, distance: 36.1
click at [110, 312] on div "[STREET_ADDRESS][PERSON_NAME] Property Address" at bounding box center [159, 328] width 219 height 33
copy h3 "342 [PERSON_NAME]"
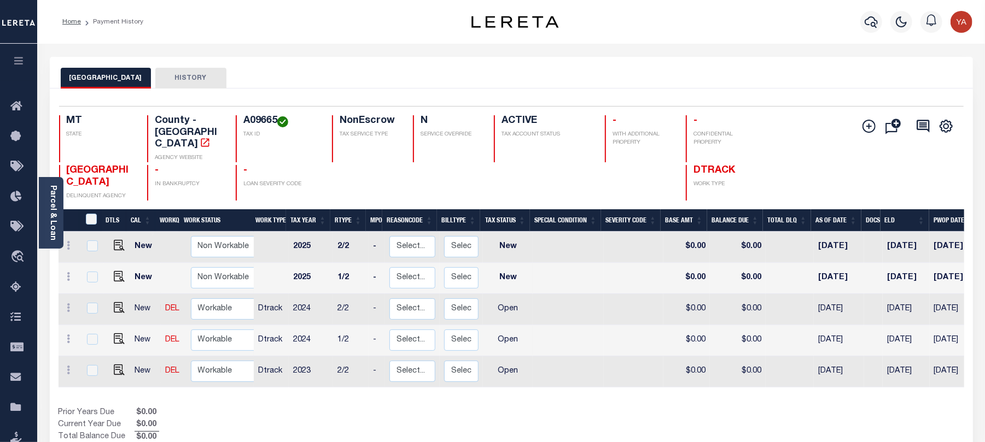
click at [255, 120] on h4 "A09665" at bounding box center [280, 121] width 75 height 12
copy h4 "A09665"
drag, startPoint x: 320, startPoint y: 57, endPoint x: 272, endPoint y: 132, distance: 89.0
click at [318, 57] on div "YELLOWSTONE COUNTY HISTORY" at bounding box center [511, 73] width 923 height 32
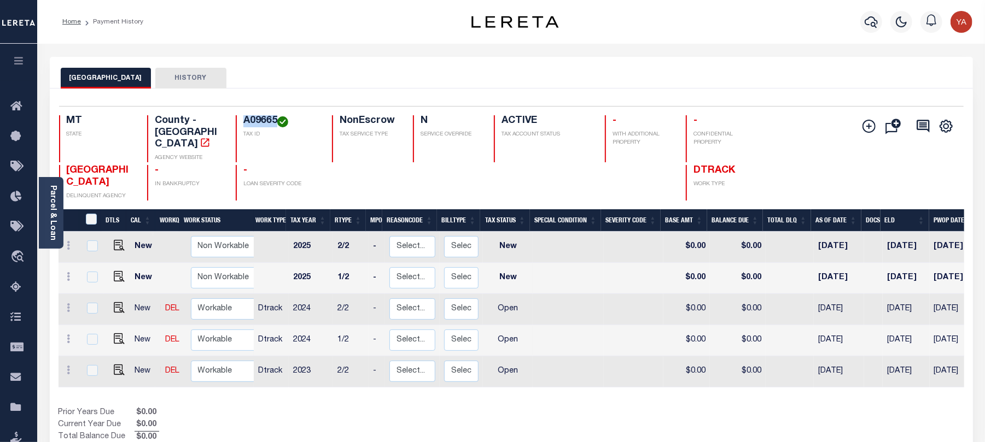
drag, startPoint x: 237, startPoint y: 116, endPoint x: 275, endPoint y: 118, distance: 37.8
click at [275, 118] on div "A09665 TAX ID" at bounding box center [277, 138] width 83 height 47
copy h4 "A09665"
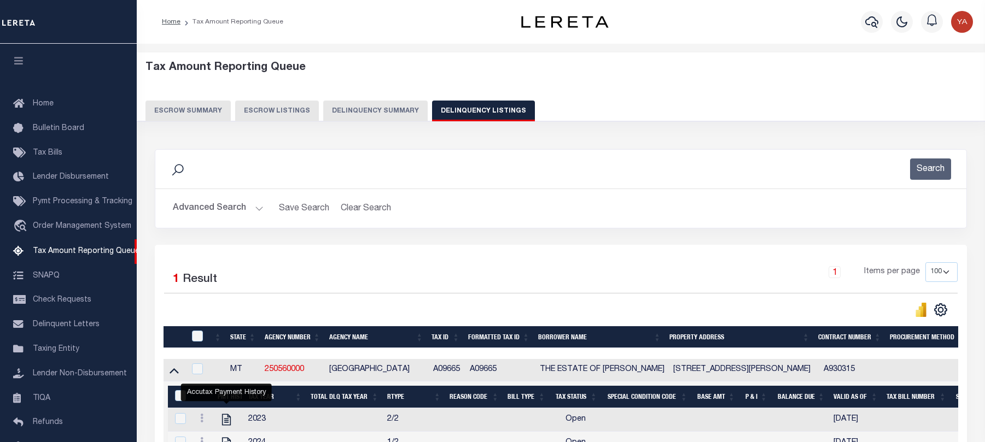
select select "100"
